Goal: Find specific page/section: Find specific page/section

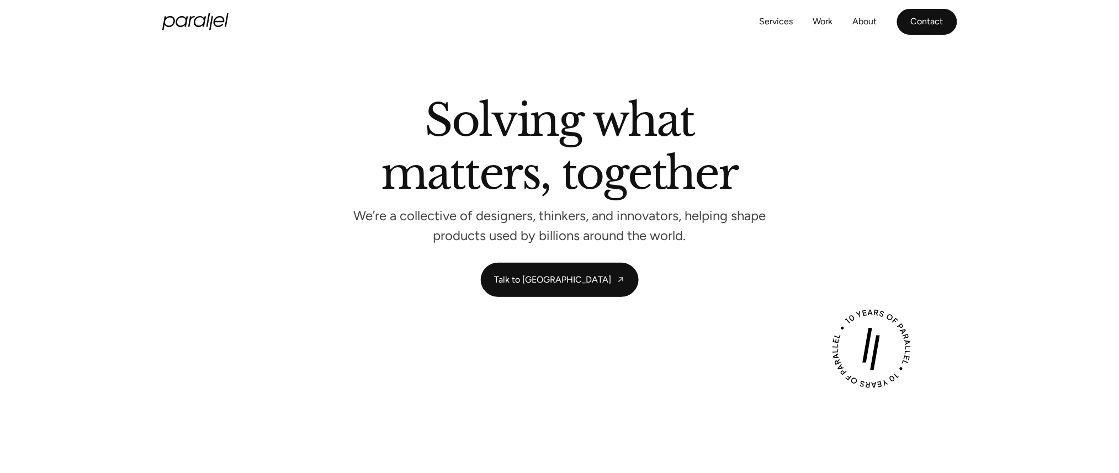
click at [925, 26] on link "Contact" at bounding box center [927, 22] width 60 height 26
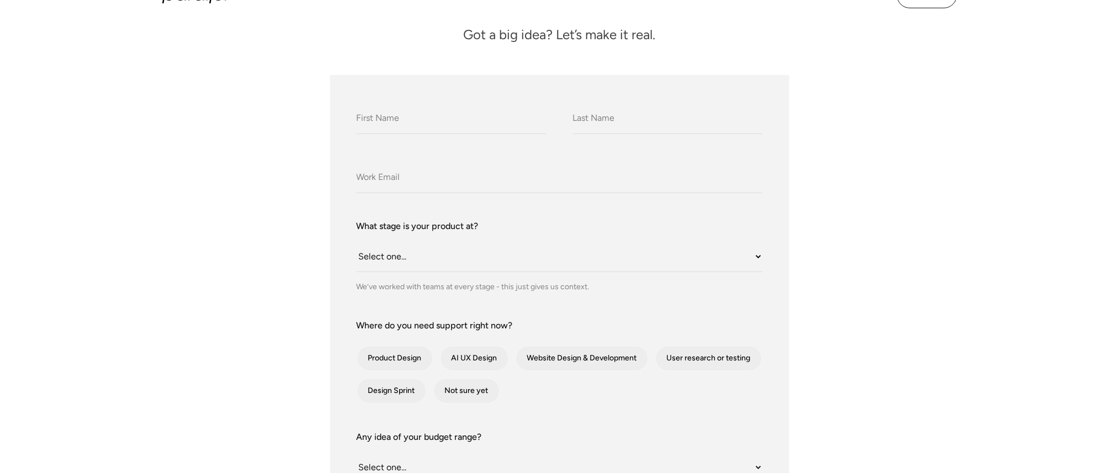
scroll to position [105, 0]
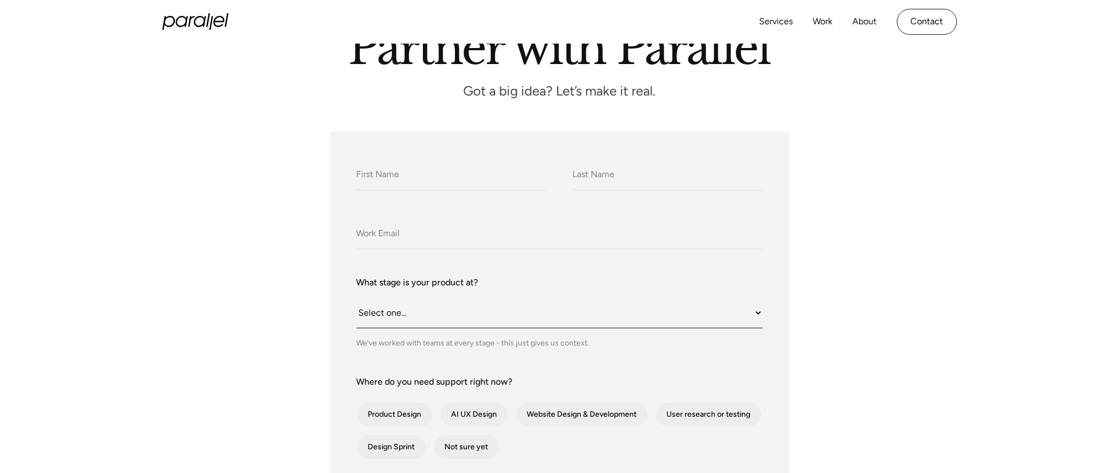
click at [602, 315] on select "Select one... Still an idea Building MVP Live with early users Scaling fast Som…" at bounding box center [560, 313] width 406 height 30
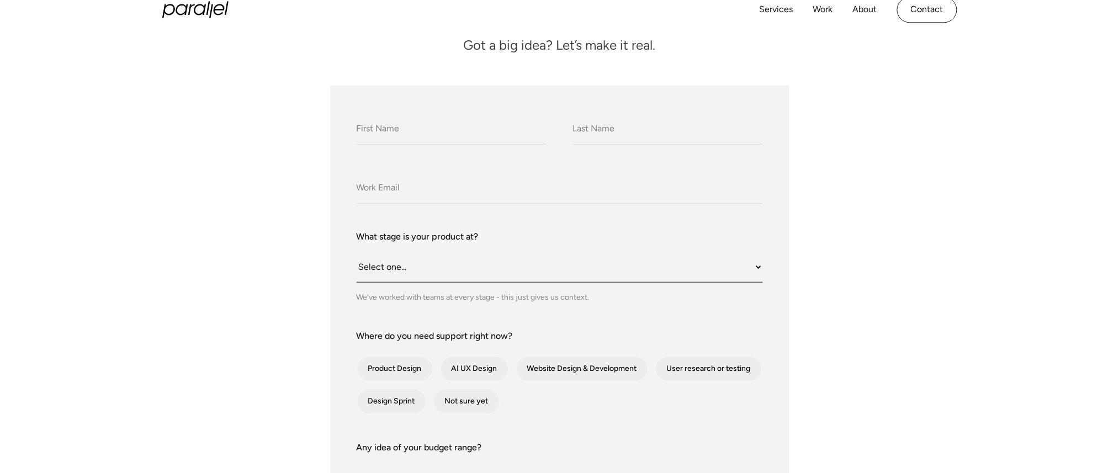
scroll to position [153, 0]
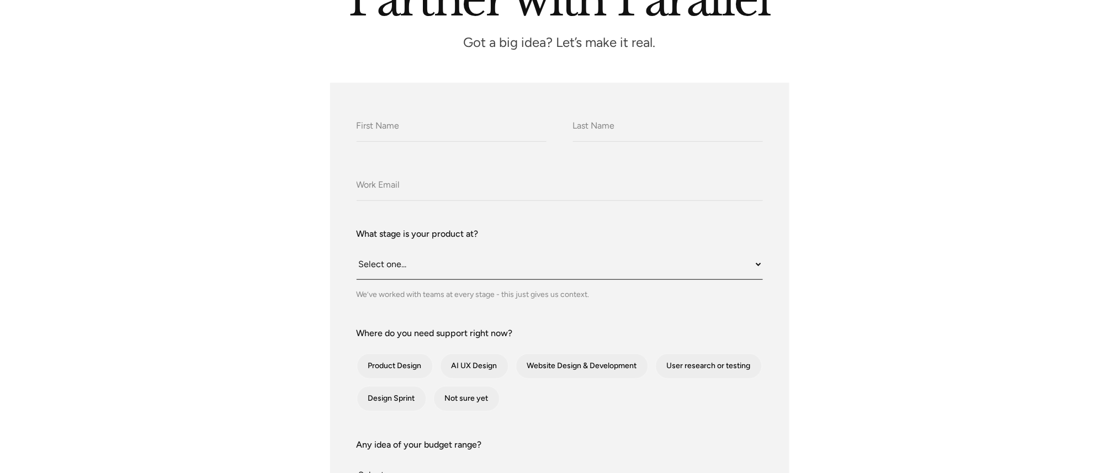
click at [502, 268] on select "Select one... Still an idea Building MVP Live with early users Scaling fast Som…" at bounding box center [560, 264] width 406 height 30
click at [334, 314] on div "What do we call you? What do we call you? Company Email What stage is your prod…" at bounding box center [559, 408] width 459 height 651
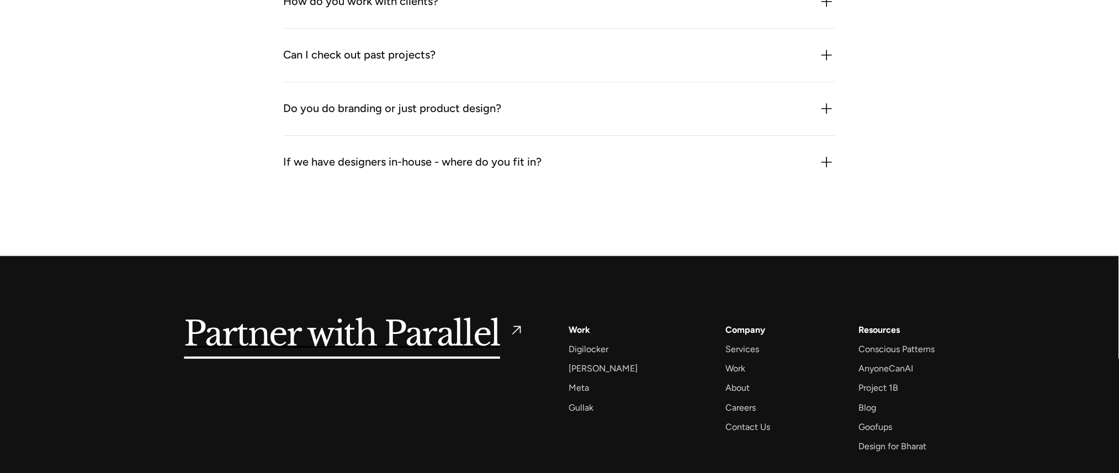
scroll to position [1330, 0]
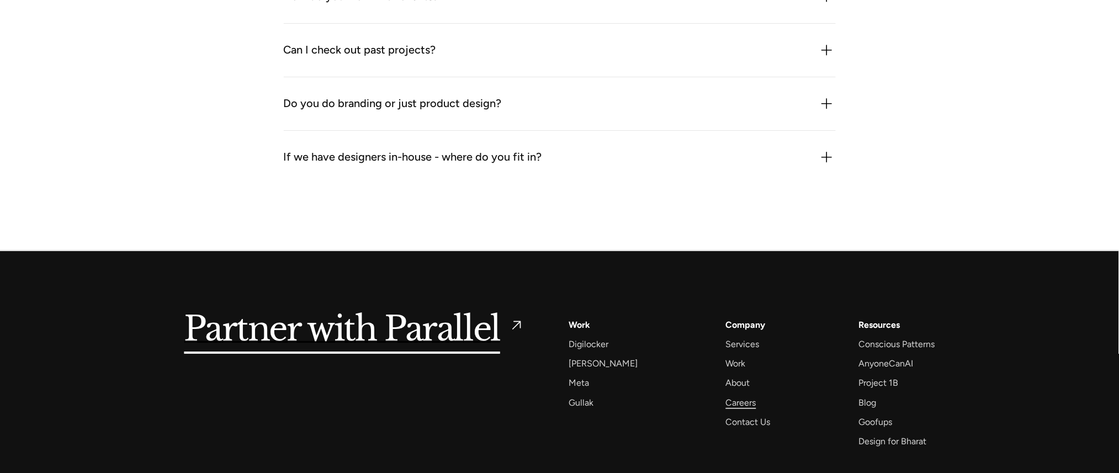
click at [726, 398] on div "Careers" at bounding box center [741, 402] width 30 height 15
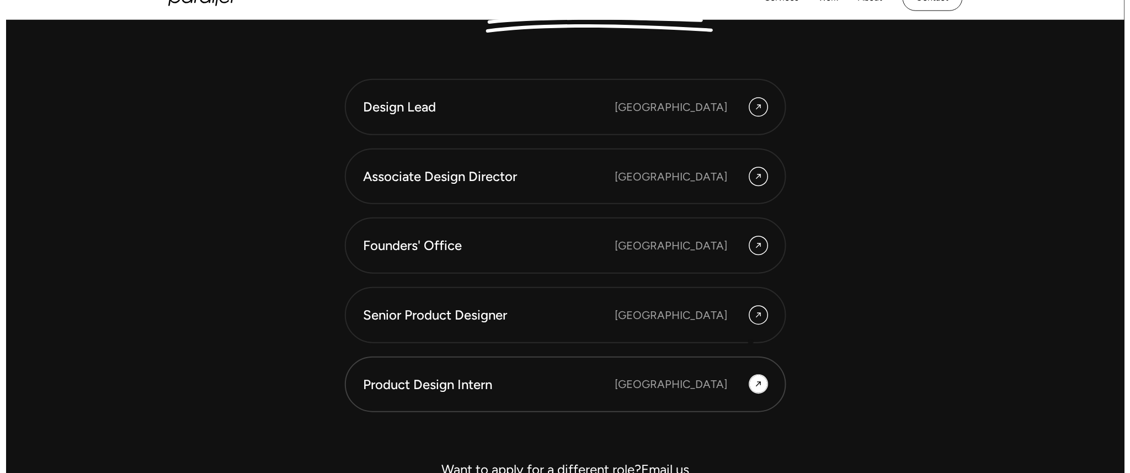
scroll to position [3205, 0]
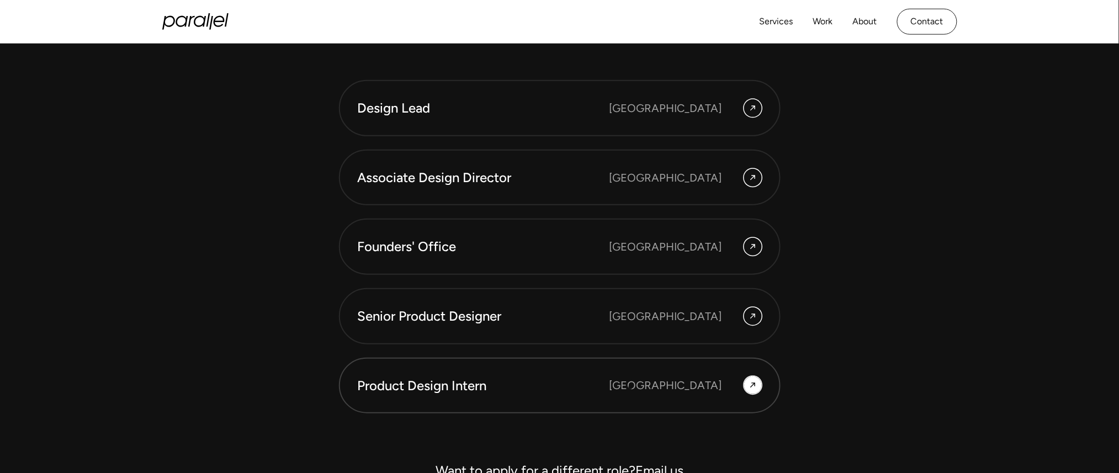
click at [630, 387] on div "Product Design Intern Bangalore" at bounding box center [560, 385] width 404 height 19
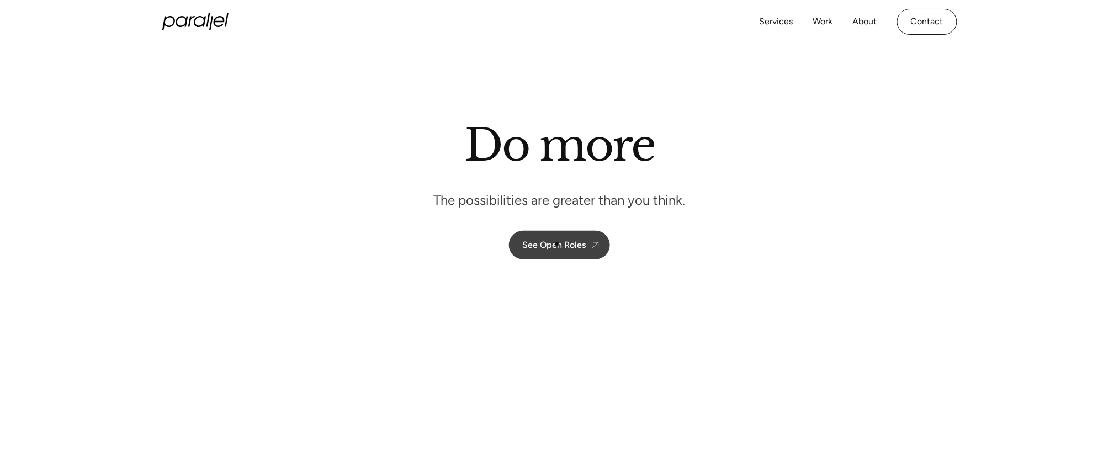
click at [557, 244] on div "See Open Roles" at bounding box center [553, 245] width 63 height 10
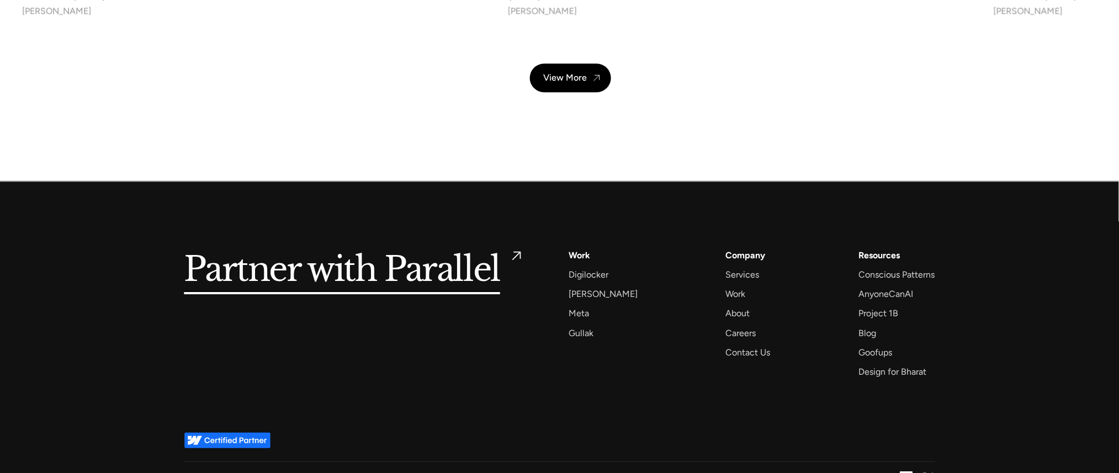
scroll to position [4143, 0]
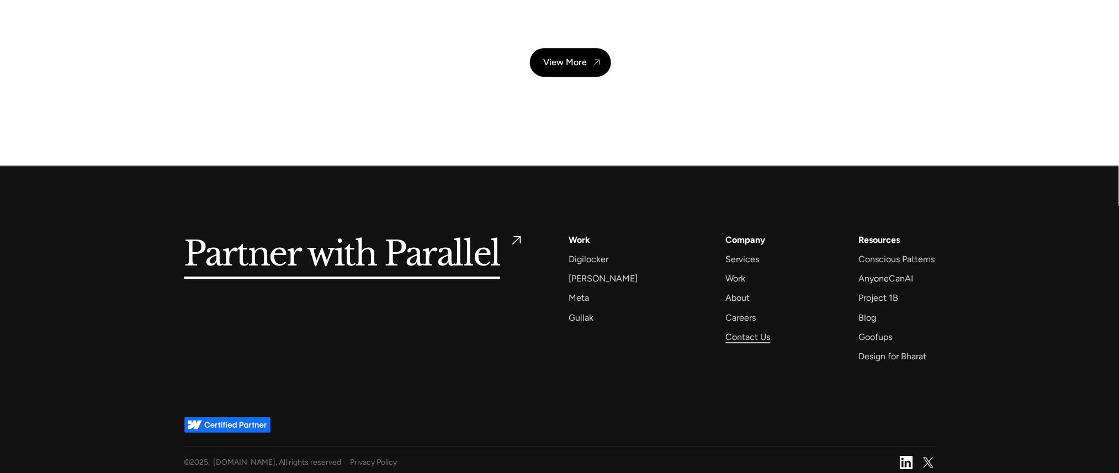
click at [741, 330] on div "Contact Us" at bounding box center [748, 337] width 45 height 15
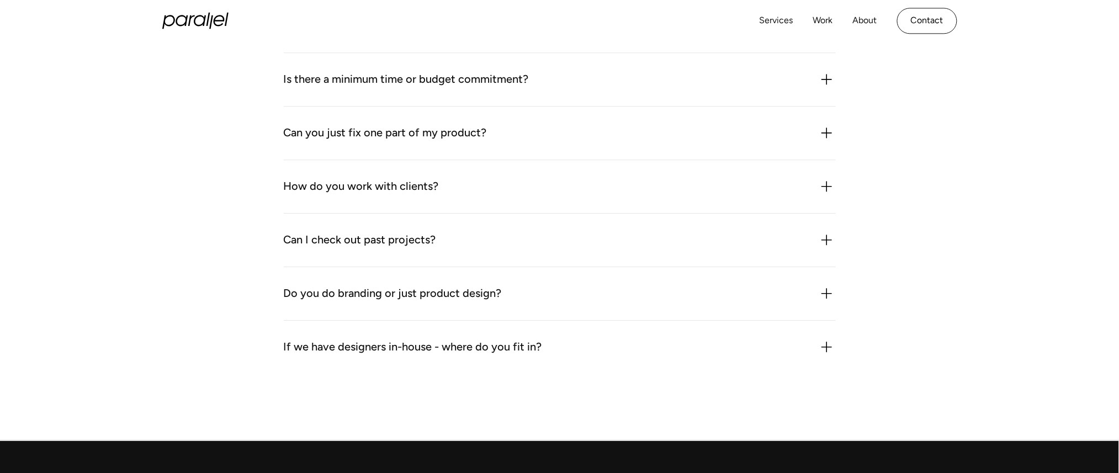
scroll to position [1138, 0]
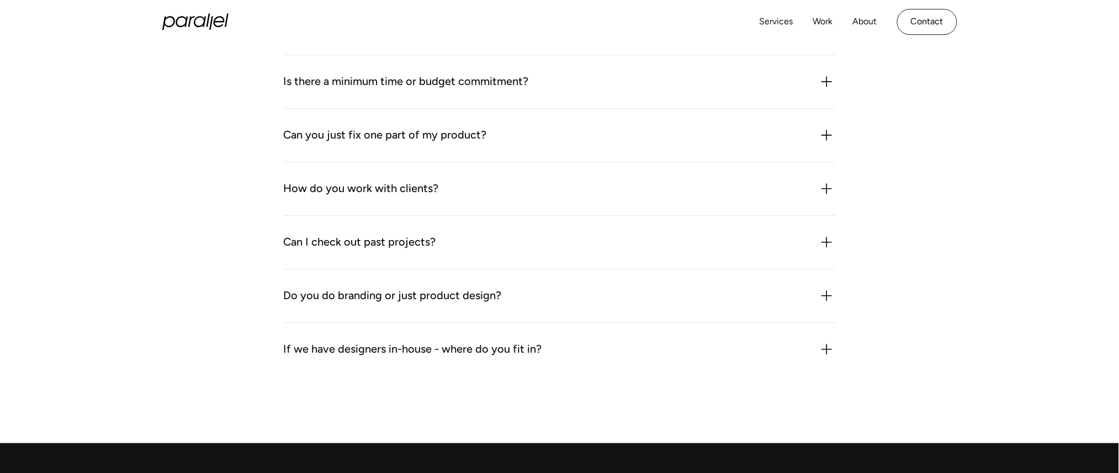
click at [374, 291] on div "Do you do branding or just product design?" at bounding box center [393, 296] width 218 height 18
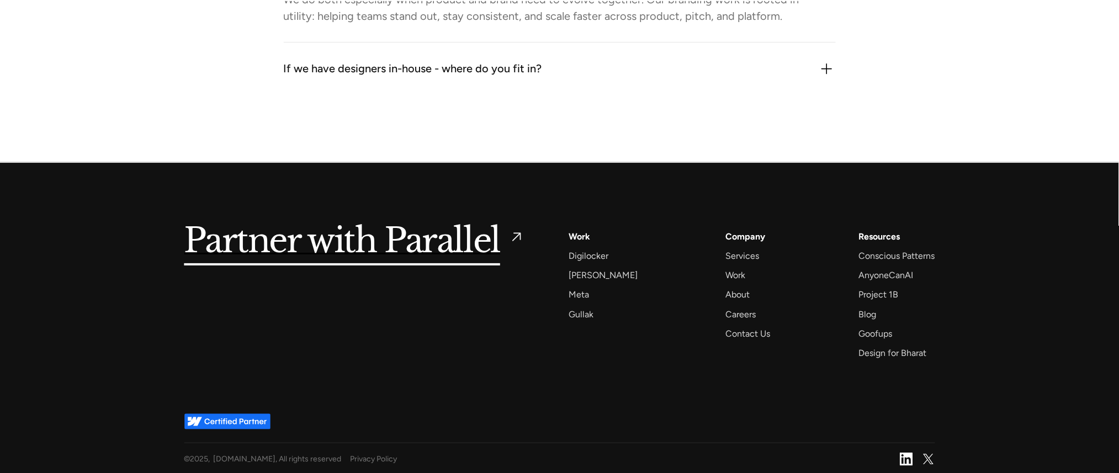
scroll to position [1460, 0]
